Goal: Task Accomplishment & Management: Manage account settings

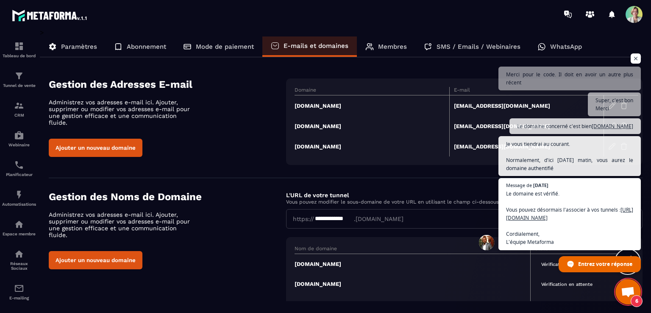
scroll to position [3439, 0]
click at [320, 108] on td "[DOMAIN_NAME]" at bounding box center [371, 105] width 155 height 21
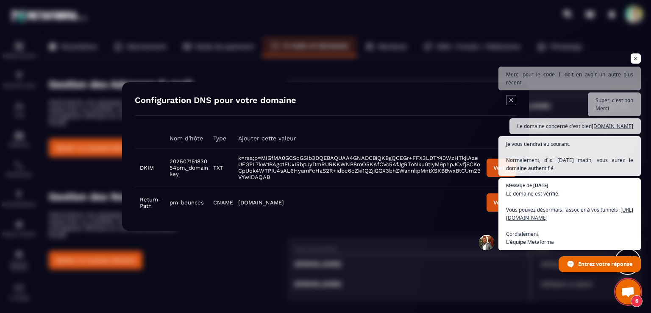
click at [628, 291] on span "Ouvrir le chat" at bounding box center [628, 292] width 14 height 12
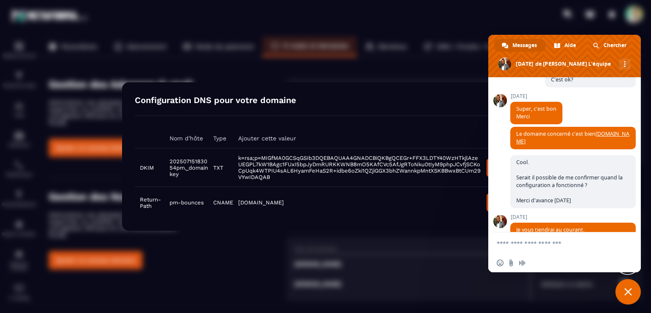
scroll to position [3935, 0]
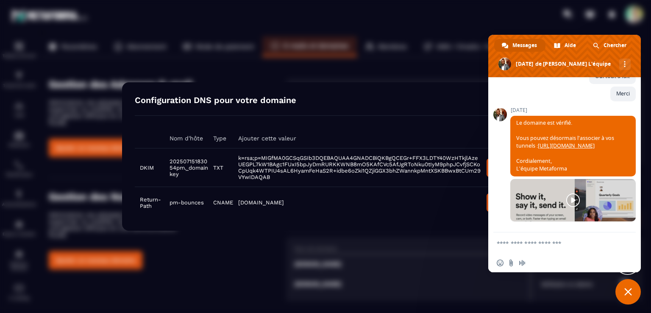
click at [630, 294] on span "Fermer le chat" at bounding box center [628, 292] width 8 height 8
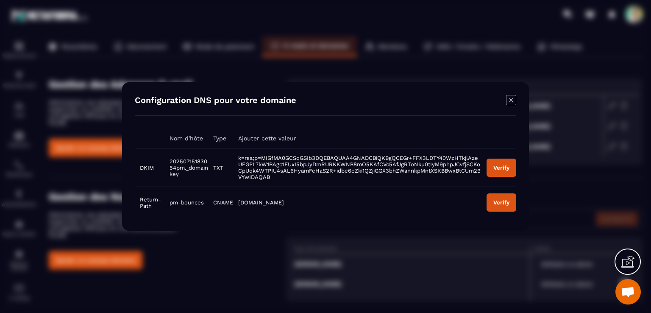
click at [507, 167] on div "Verify" at bounding box center [501, 167] width 16 height 6
click at [506, 203] on div "Verify" at bounding box center [501, 202] width 16 height 6
click at [499, 167] on div "Verify" at bounding box center [501, 167] width 16 height 6
click at [512, 99] on icon "Modal window" at bounding box center [511, 100] width 10 height 10
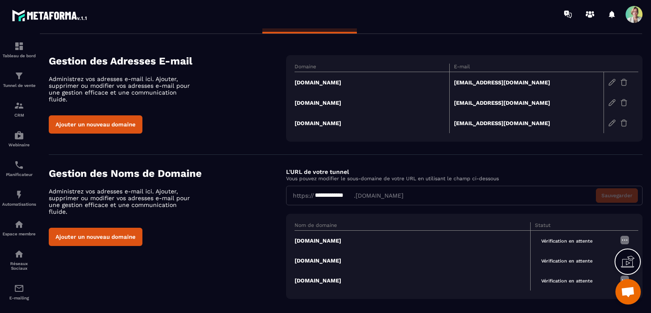
scroll to position [34, 0]
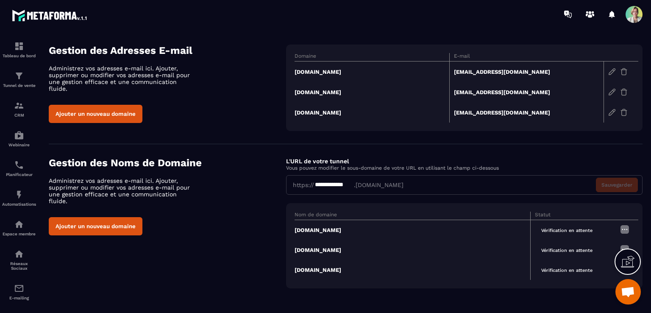
click at [331, 227] on td "[DOMAIN_NAME]" at bounding box center [412, 230] width 236 height 20
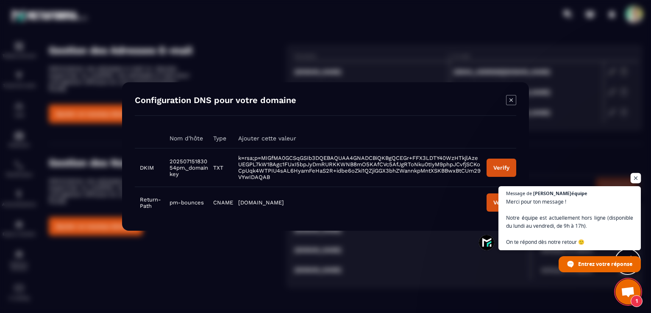
click at [632, 178] on span "Ouvrir le chat" at bounding box center [635, 178] width 11 height 11
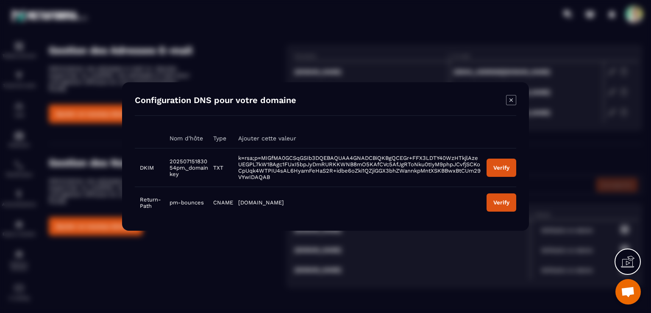
click at [509, 171] on button "Verify" at bounding box center [501, 167] width 30 height 18
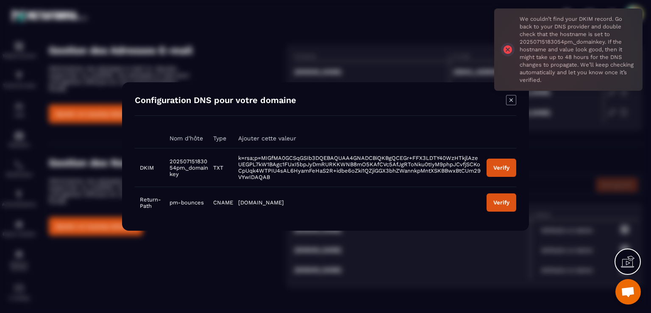
click at [512, 105] on div "Modal window" at bounding box center [511, 101] width 10 height 12
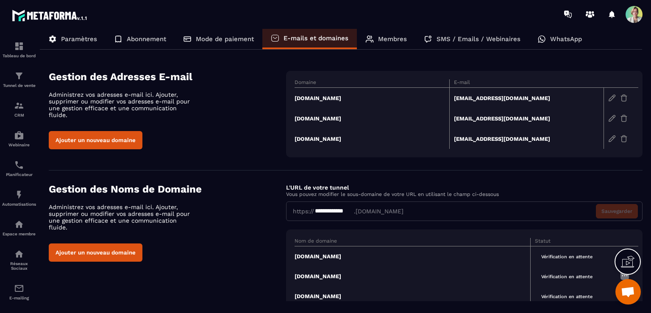
scroll to position [0, 0]
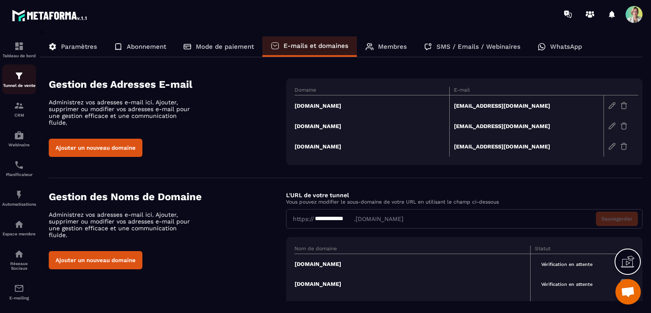
click at [22, 85] on p "Tunnel de vente" at bounding box center [19, 85] width 34 height 5
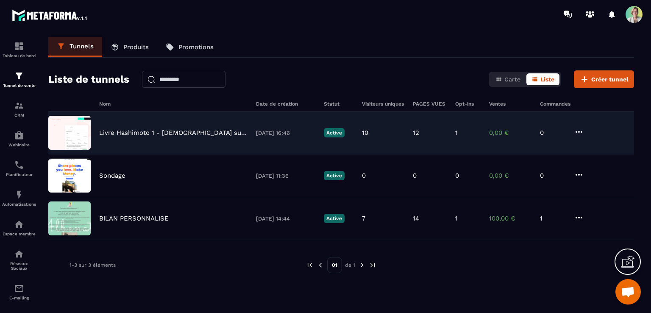
click at [220, 133] on p "Livre Hashimoto 1 - [DEMOGRAPHIC_DATA] suppléments - Stop Hashimoto" at bounding box center [173, 133] width 148 height 8
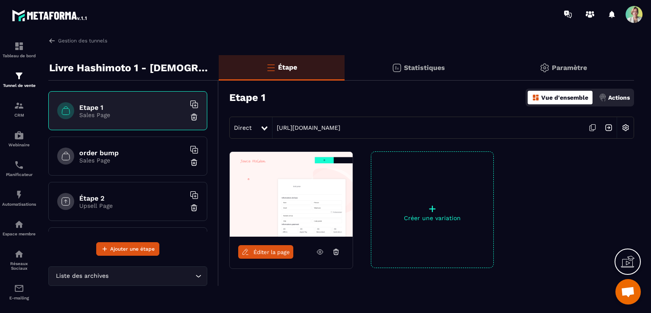
click at [559, 67] on p "Paramètre" at bounding box center [568, 68] width 35 height 8
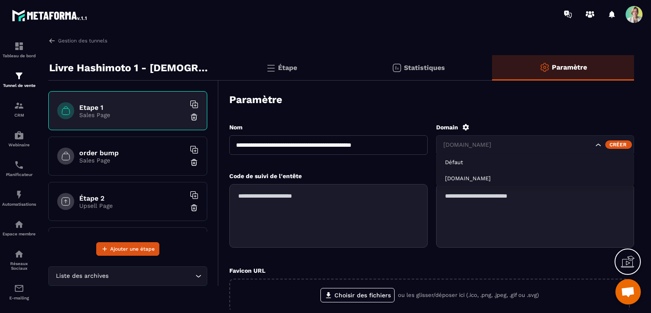
click at [536, 144] on input "Search for option" at bounding box center [517, 144] width 152 height 9
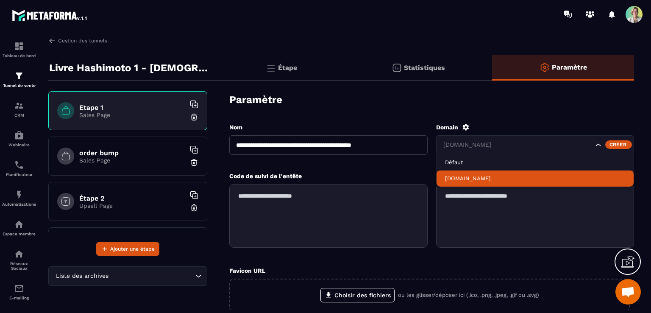
click at [484, 173] on li "[DOMAIN_NAME]" at bounding box center [534, 178] width 197 height 16
